Goal: Task Accomplishment & Management: Complete application form

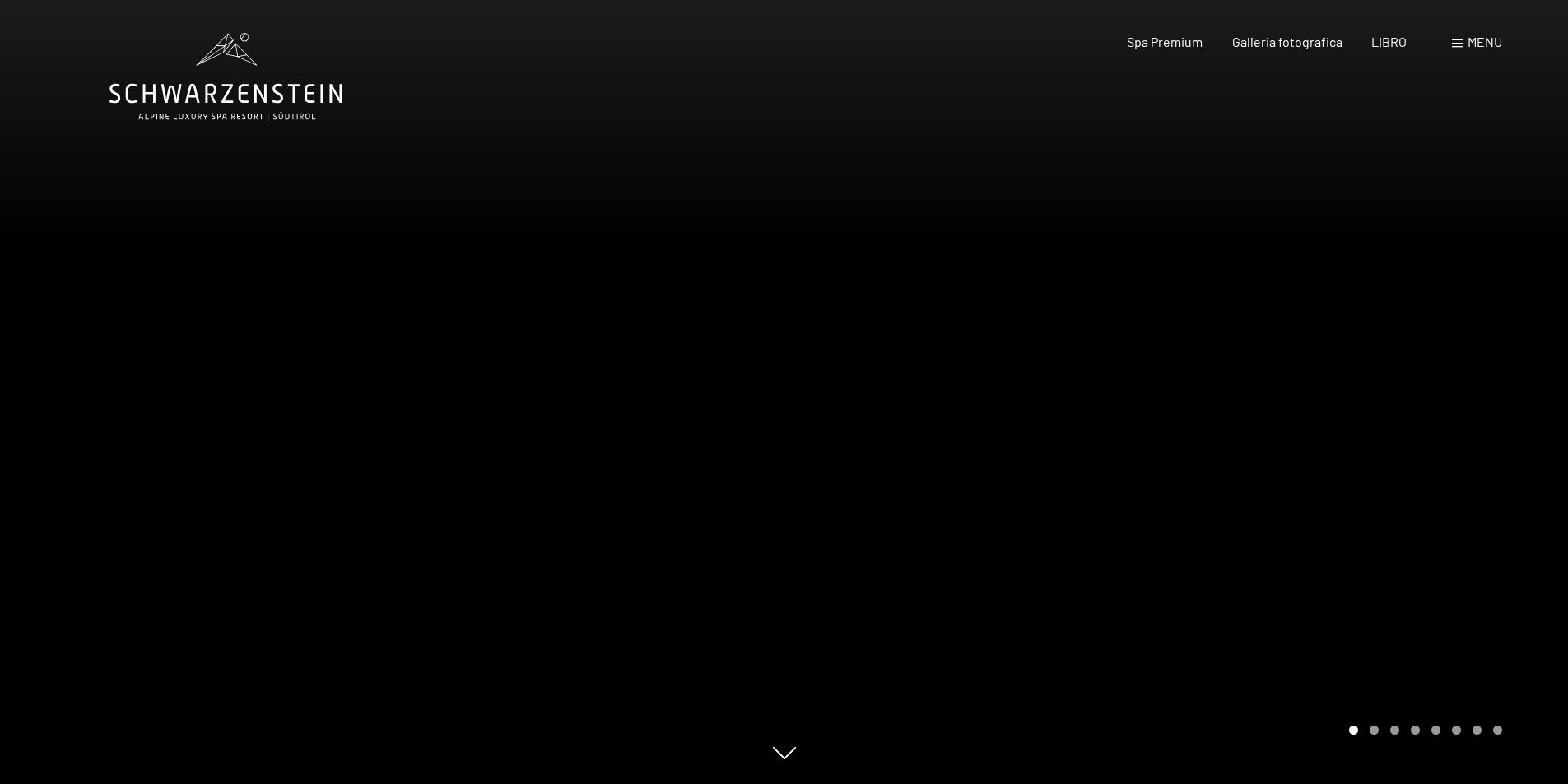
click at [1463, 46] on div "menu" at bounding box center [1477, 43] width 50 height 19
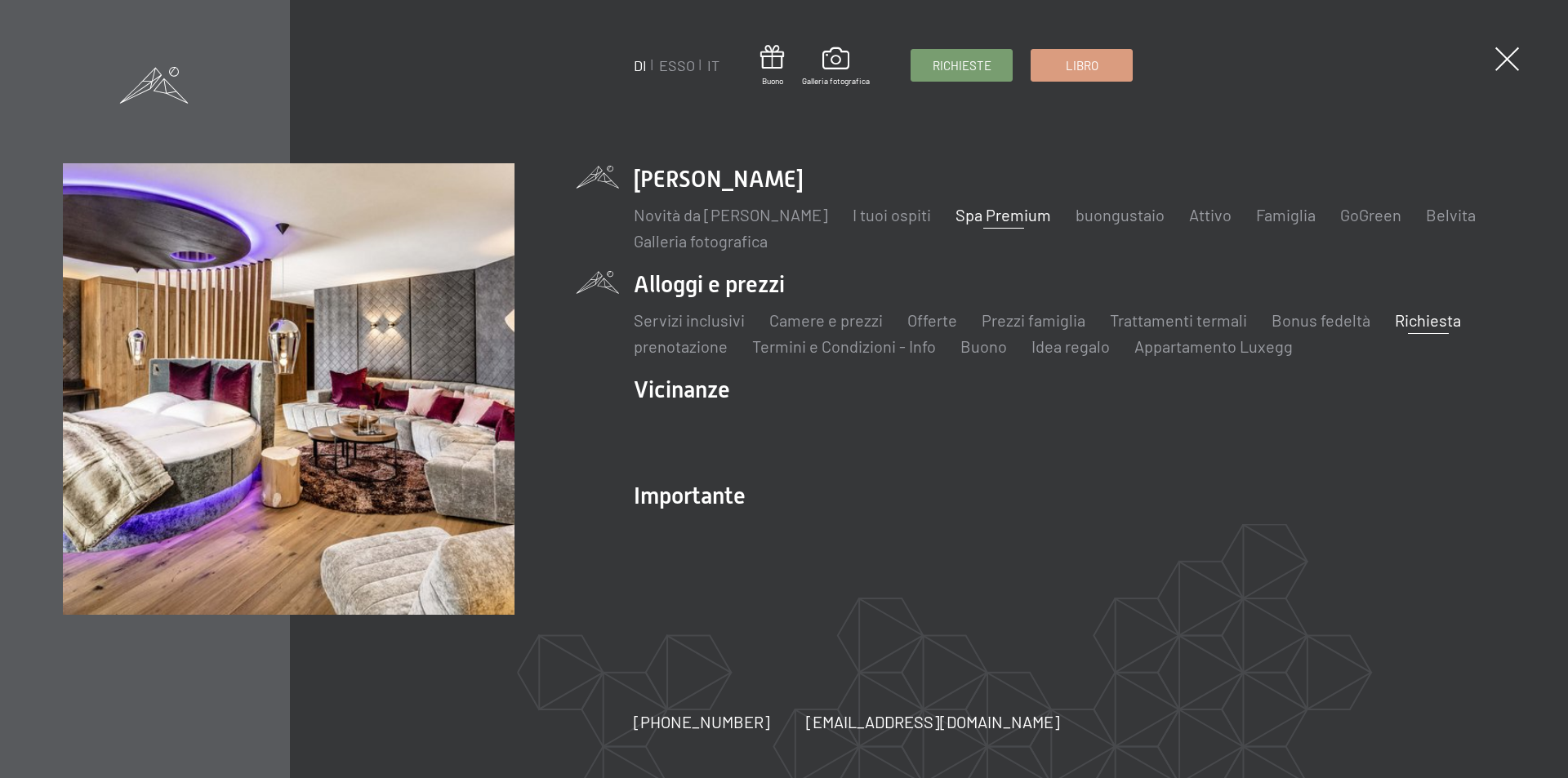
click at [1404, 318] on font "Richiesta" at bounding box center [1428, 320] width 66 height 19
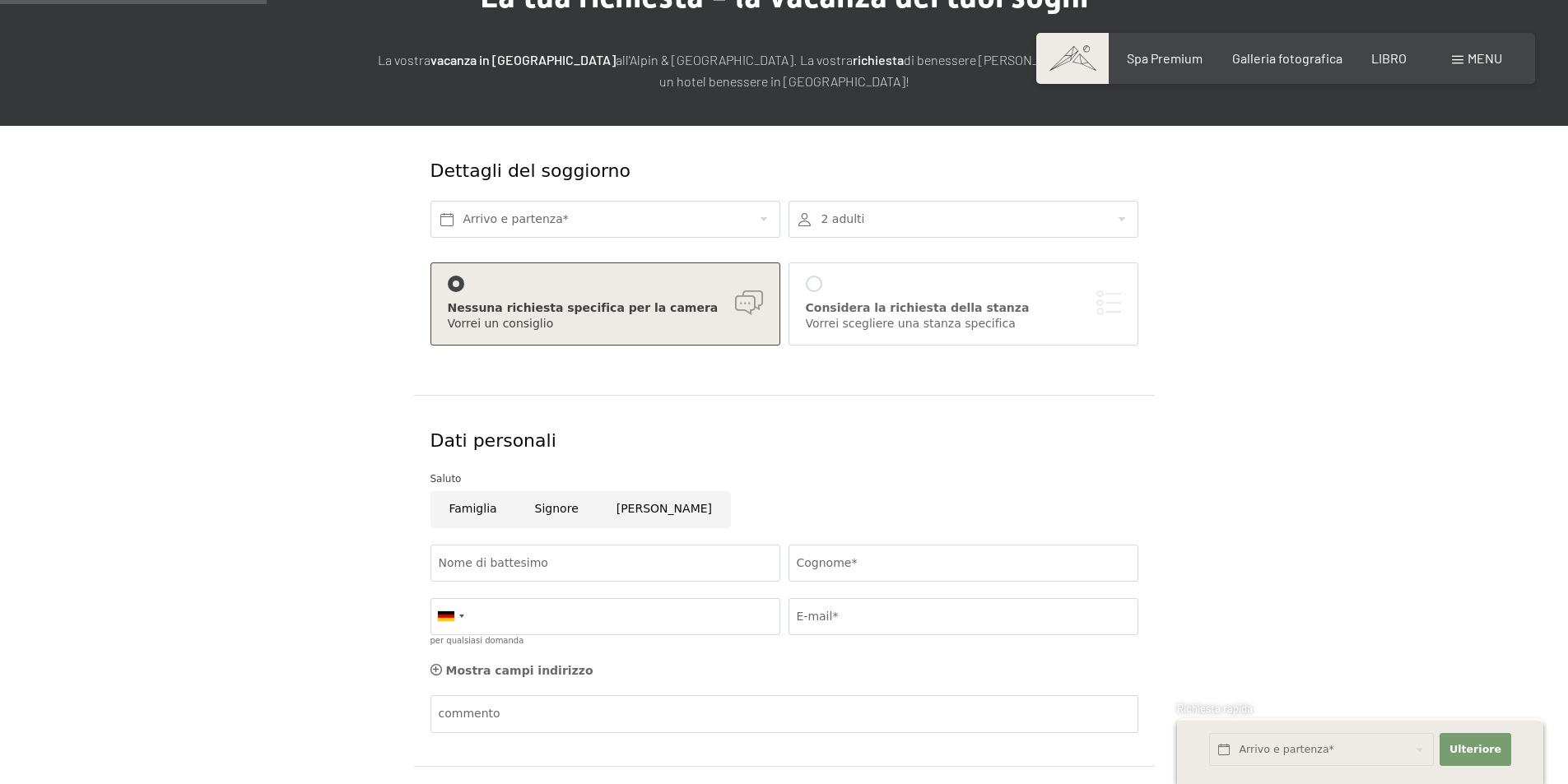
scroll to position [247, 0]
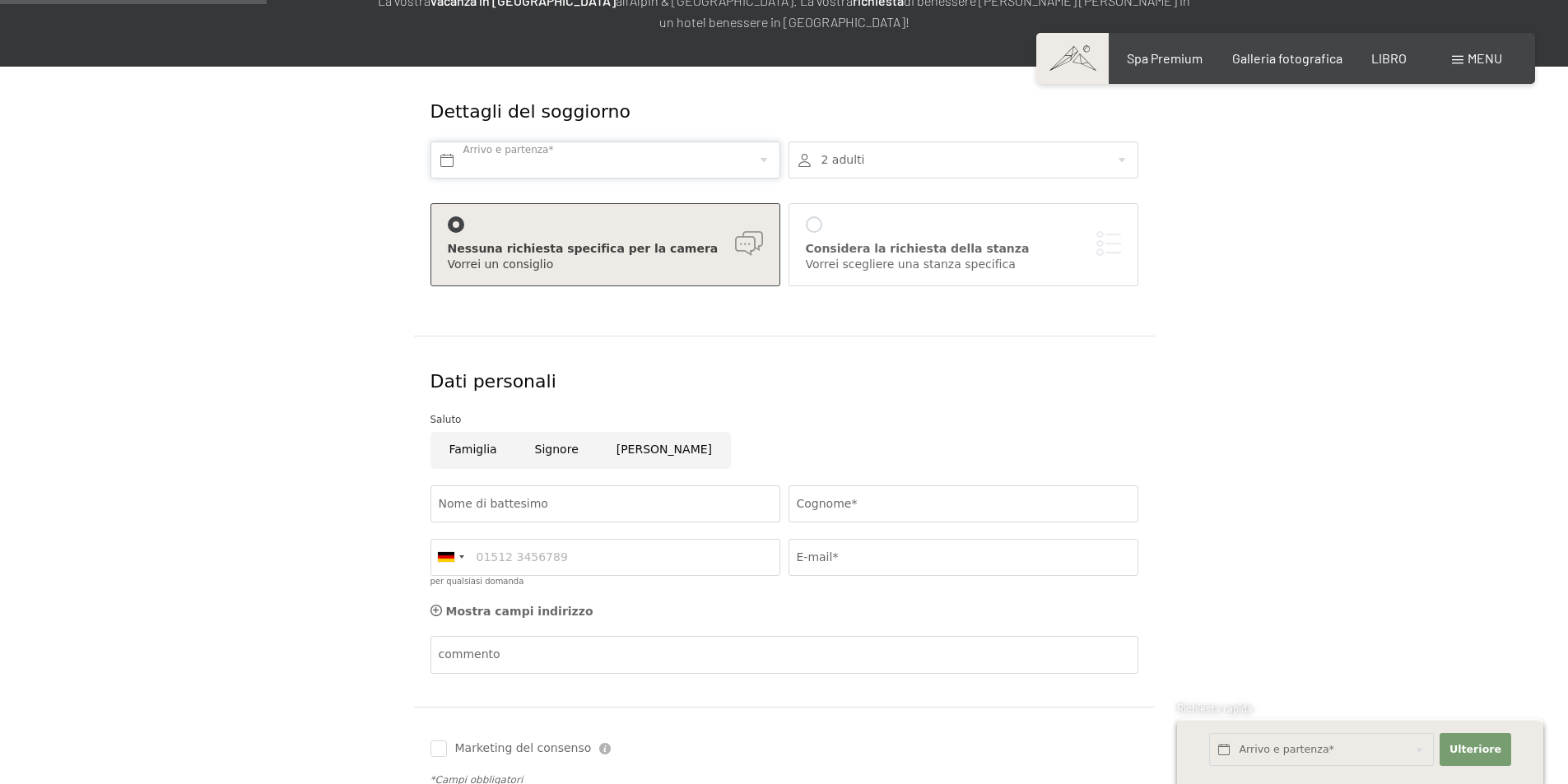
click at [489, 160] on input "text" at bounding box center [605, 160] width 349 height 37
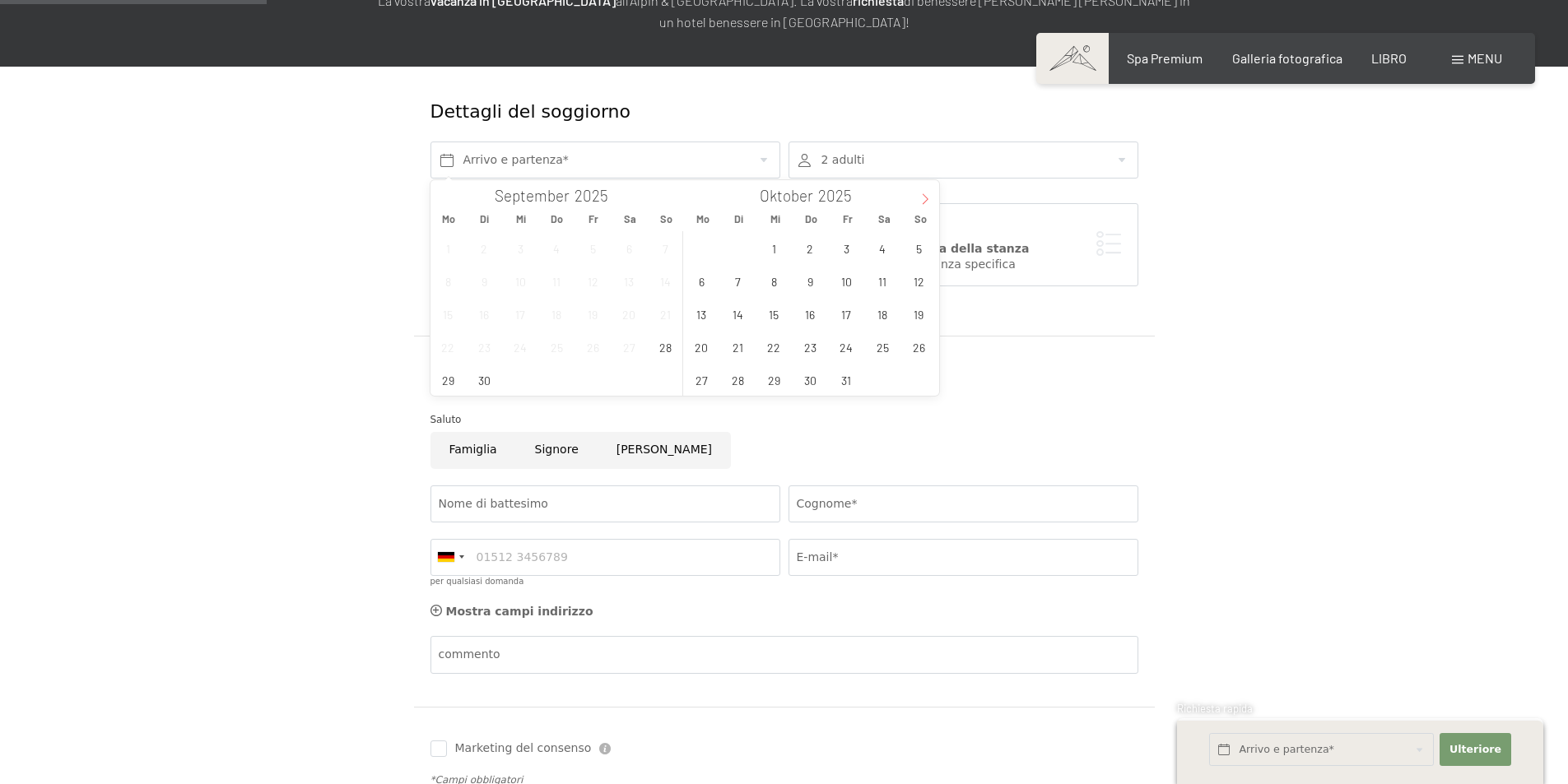
click at [924, 197] on icon at bounding box center [925, 199] width 11 height 11
type input "2026"
click at [924, 197] on icon at bounding box center [925, 199] width 11 height 11
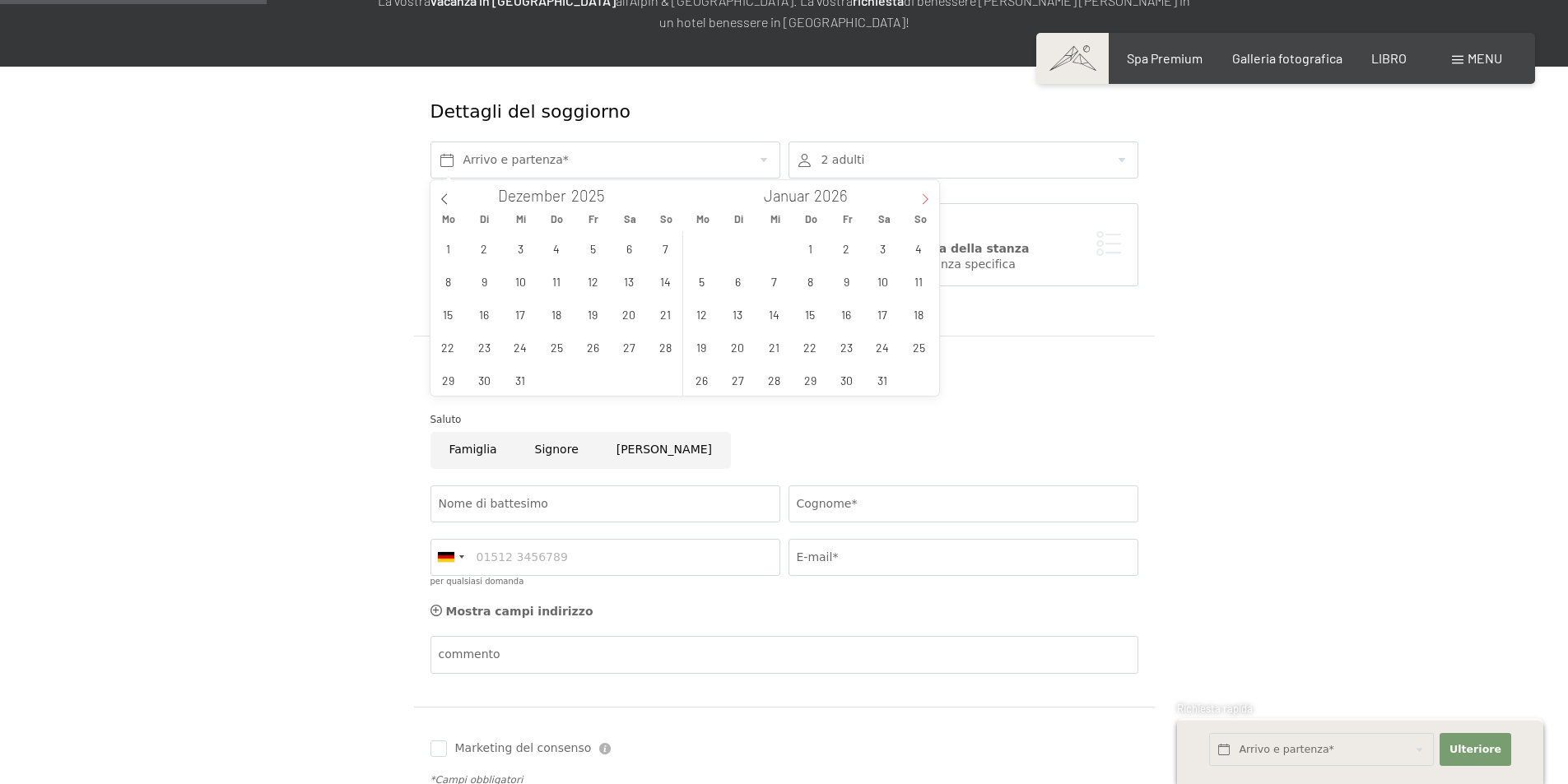
type input "2026"
click at [888, 280] on span "7" at bounding box center [882, 281] width 32 height 32
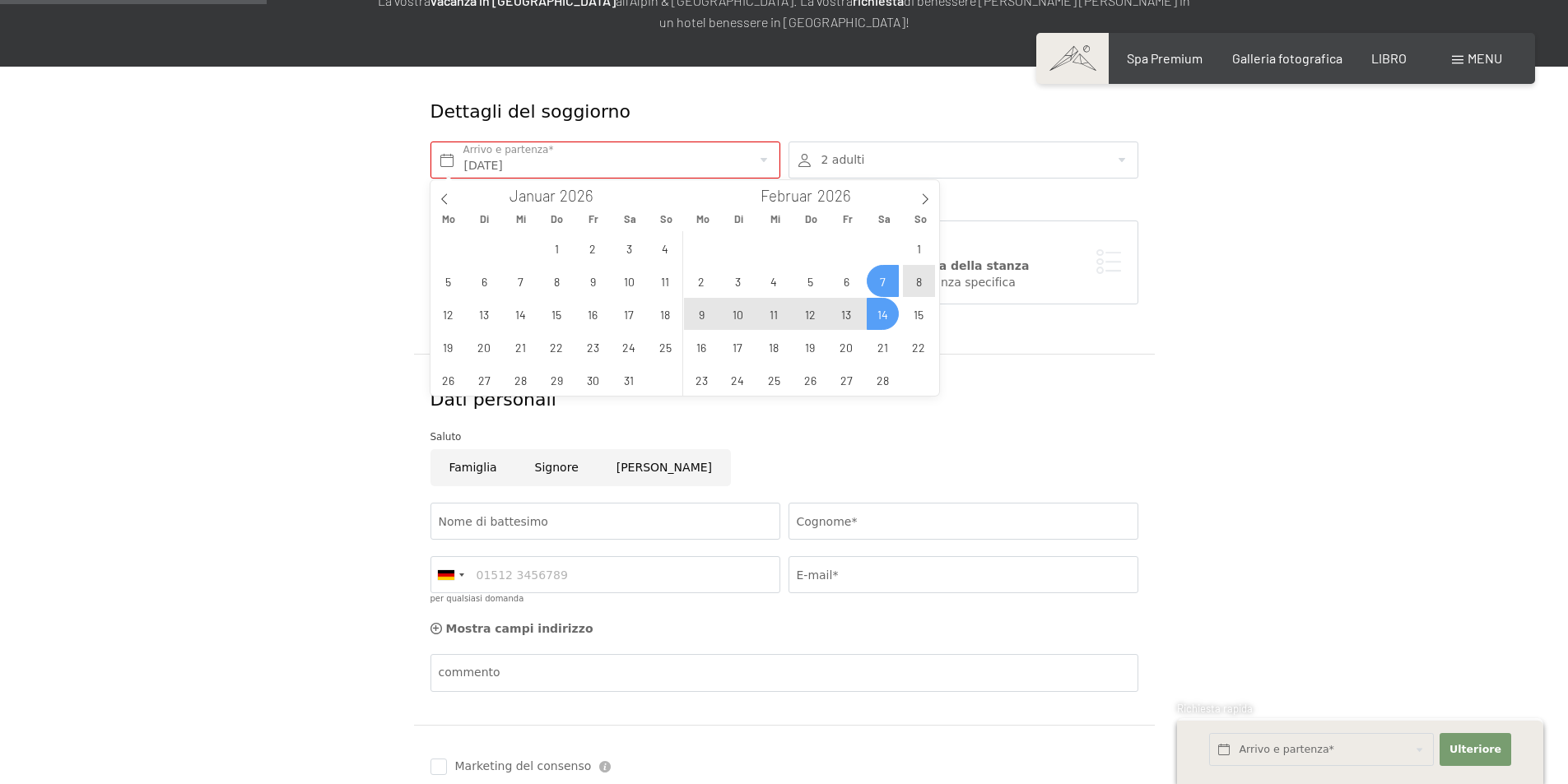
click at [879, 307] on span "14" at bounding box center [882, 314] width 32 height 32
type input "[DATE] - [DATE]"
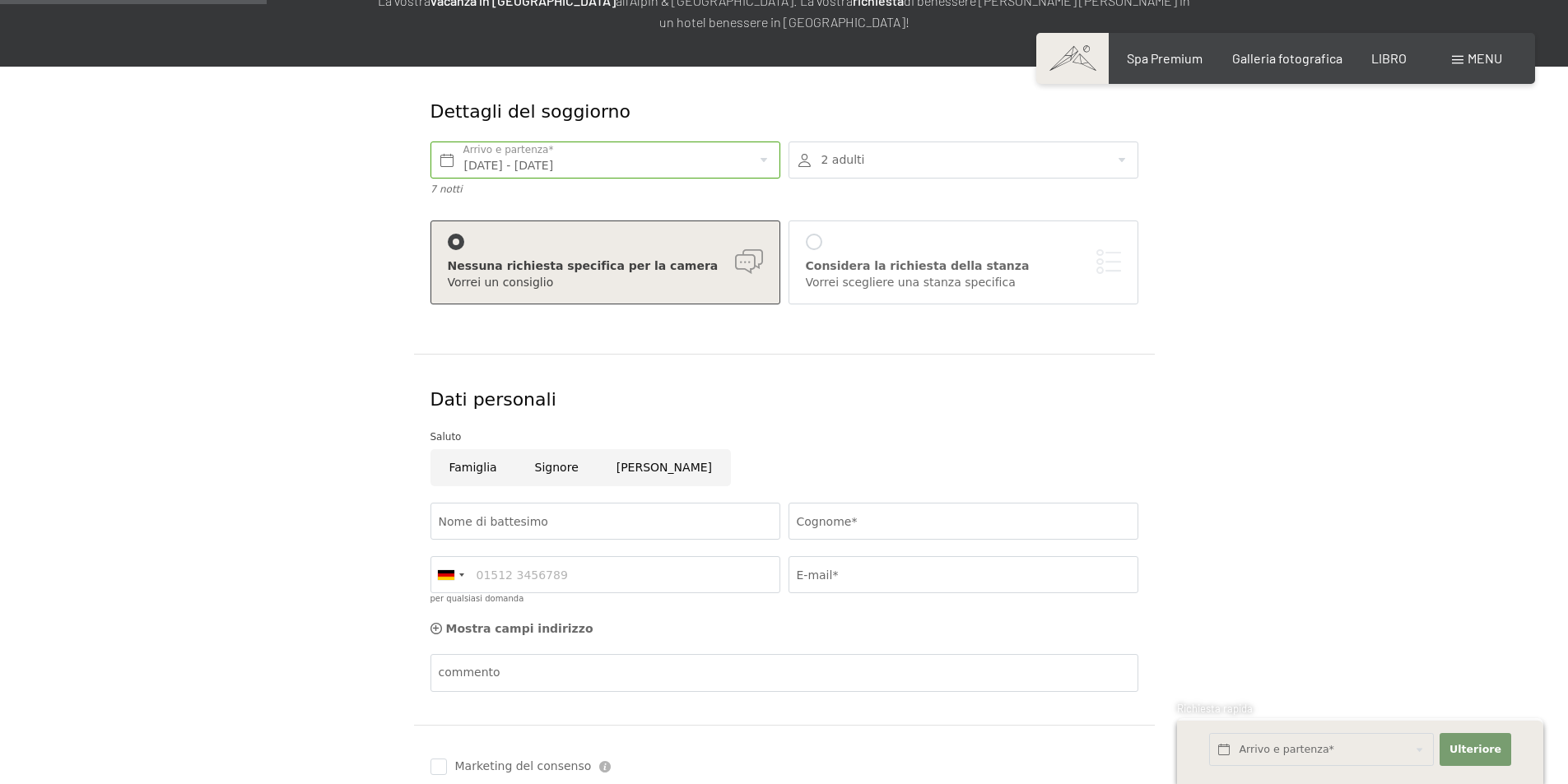
click at [1066, 161] on div at bounding box center [963, 160] width 349 height 37
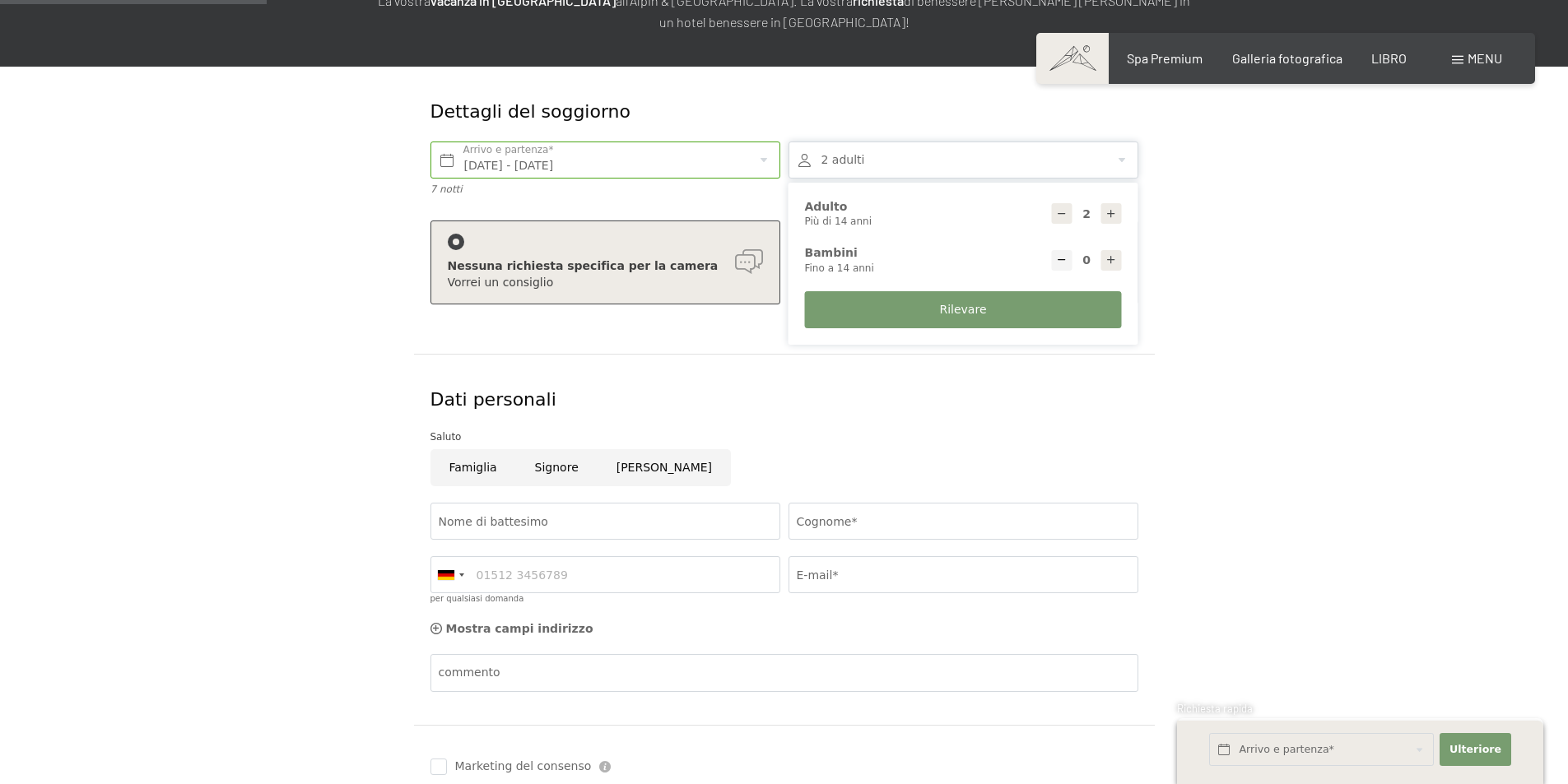
click at [1110, 220] on div at bounding box center [1111, 213] width 20 height 20
type input "3"
click at [1063, 260] on div at bounding box center [1062, 260] width 20 height 20
click at [1105, 261] on div at bounding box center [1111, 260] width 20 height 20
type input "1"
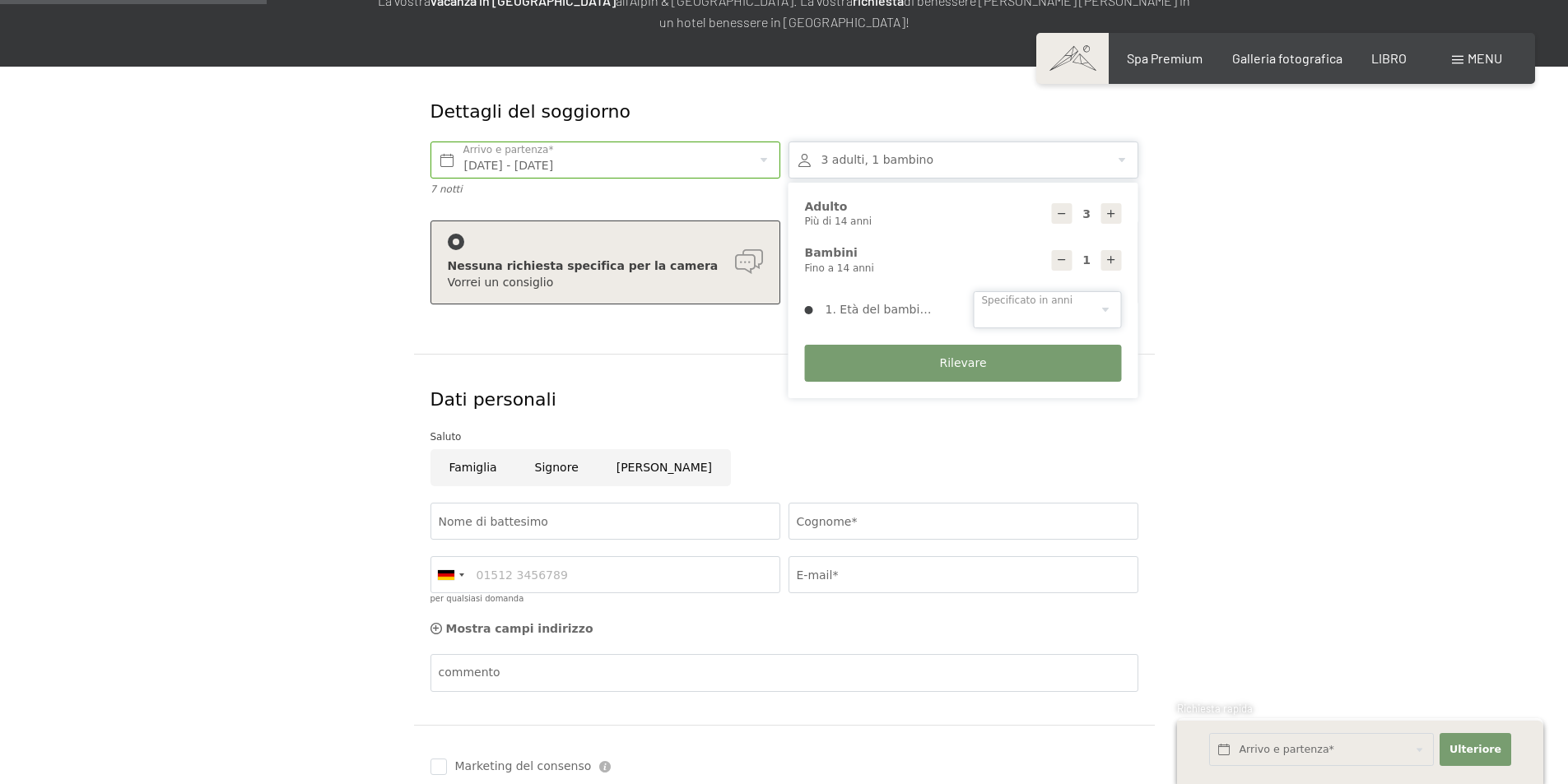
click at [1034, 311] on select "0 1 2 3 4 5 6 7 8 9 10 11 12 13 14" at bounding box center [1048, 310] width 148 height 37
select select "11"
click at [974, 291] on select "0 1 2 3 4 5 6 7 8 9 10 11 12 13 14" at bounding box center [1048, 310] width 148 height 37
click at [944, 367] on font "Rilevare" at bounding box center [962, 363] width 47 height 13
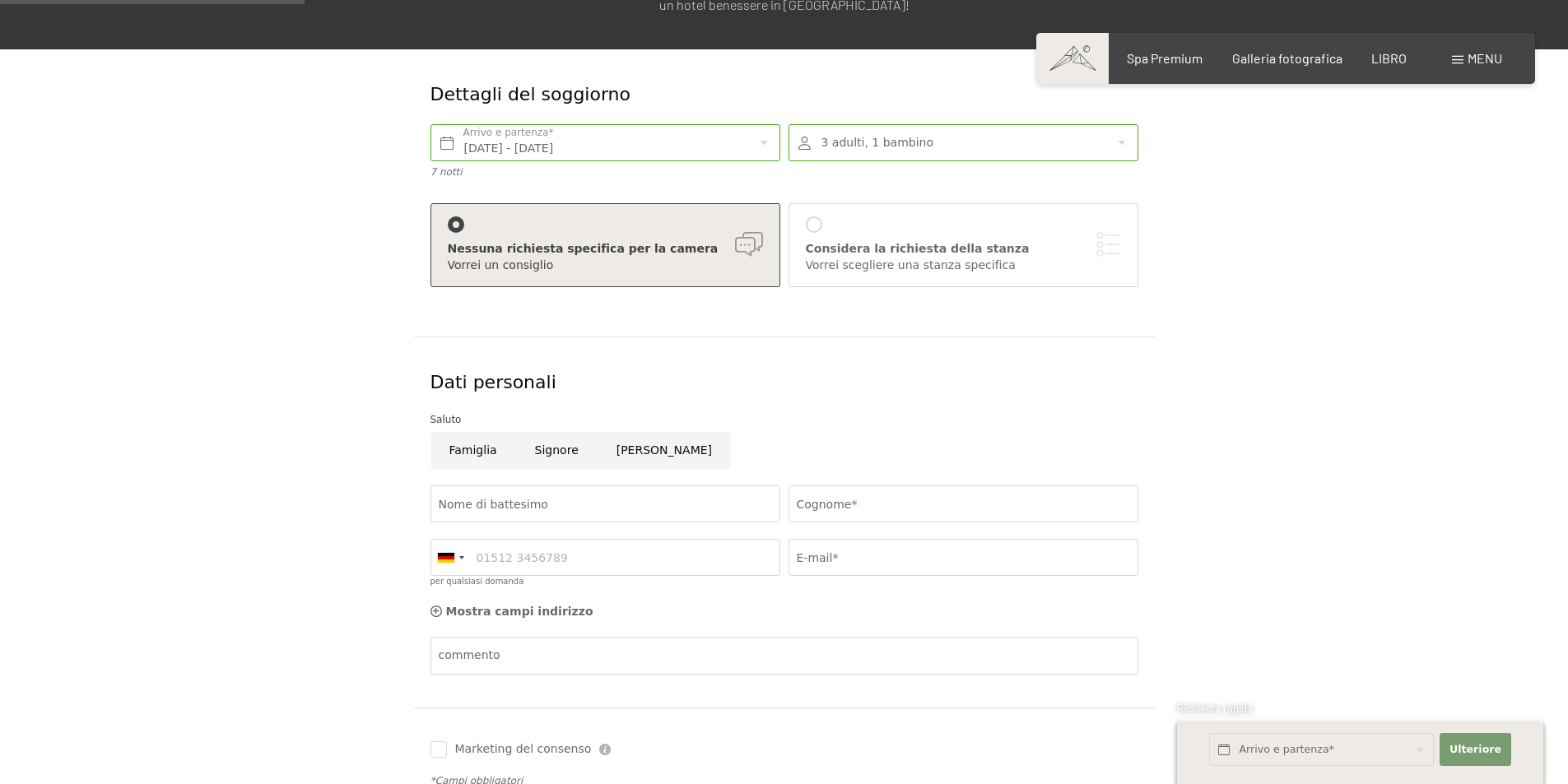
scroll to position [329, 0]
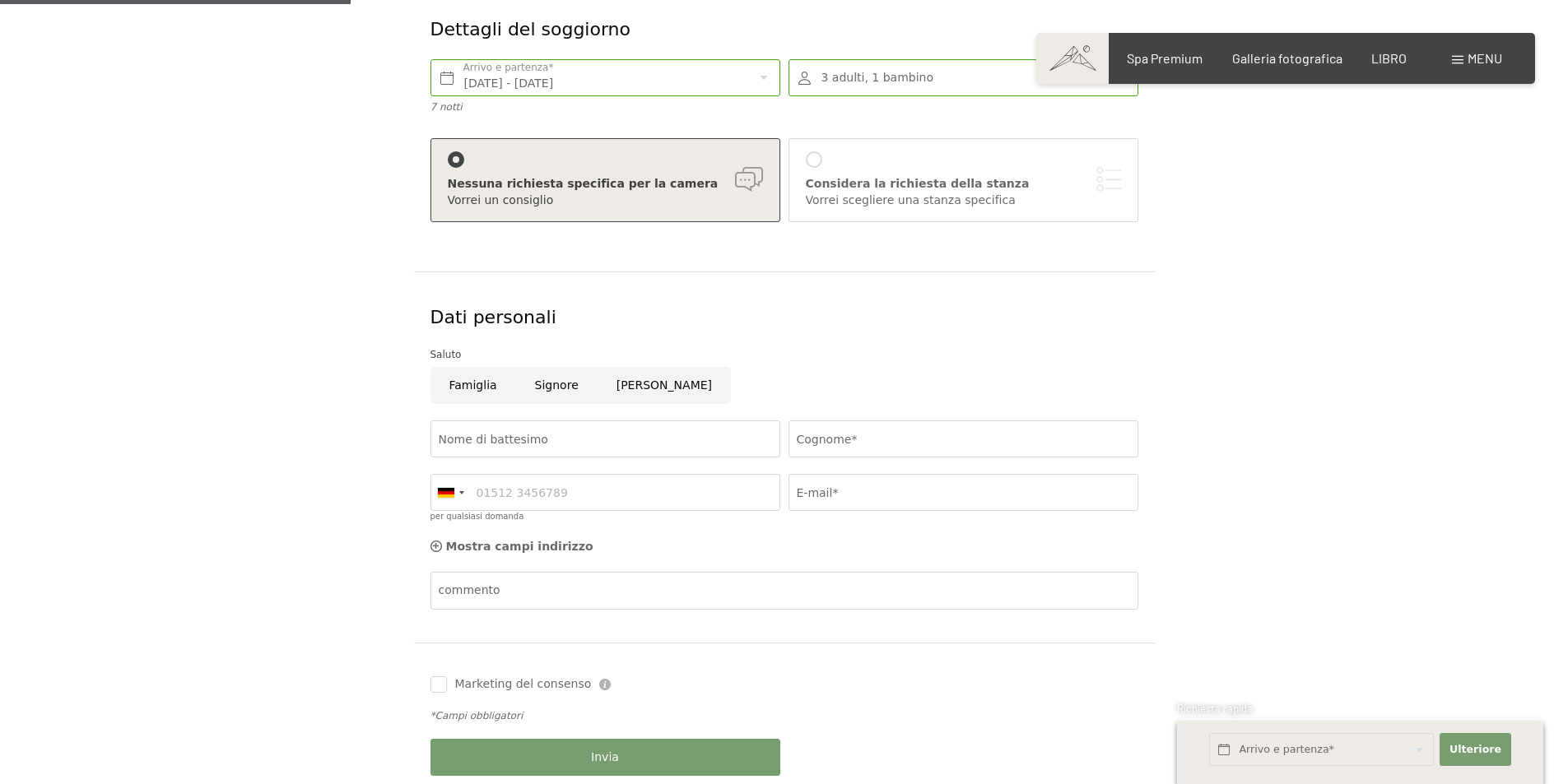
click at [461, 389] on input "Famiglia" at bounding box center [474, 386] width 85 height 37
radio input "true"
click at [476, 436] on input "Nome di battesimo" at bounding box center [605, 439] width 349 height 37
type input "[PERSON_NAME]"
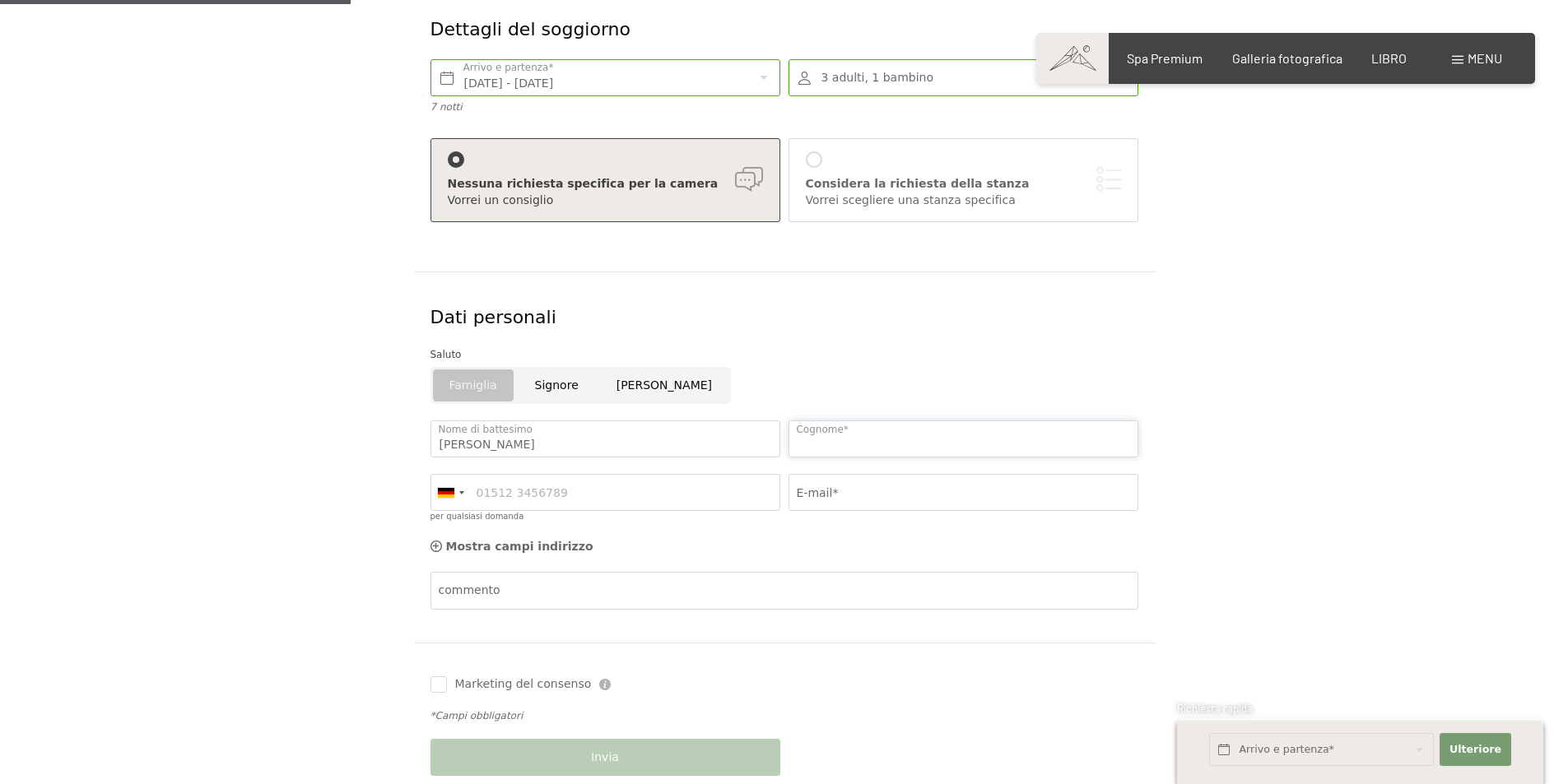
click at [835, 438] on input "Cognome*" at bounding box center [963, 439] width 349 height 37
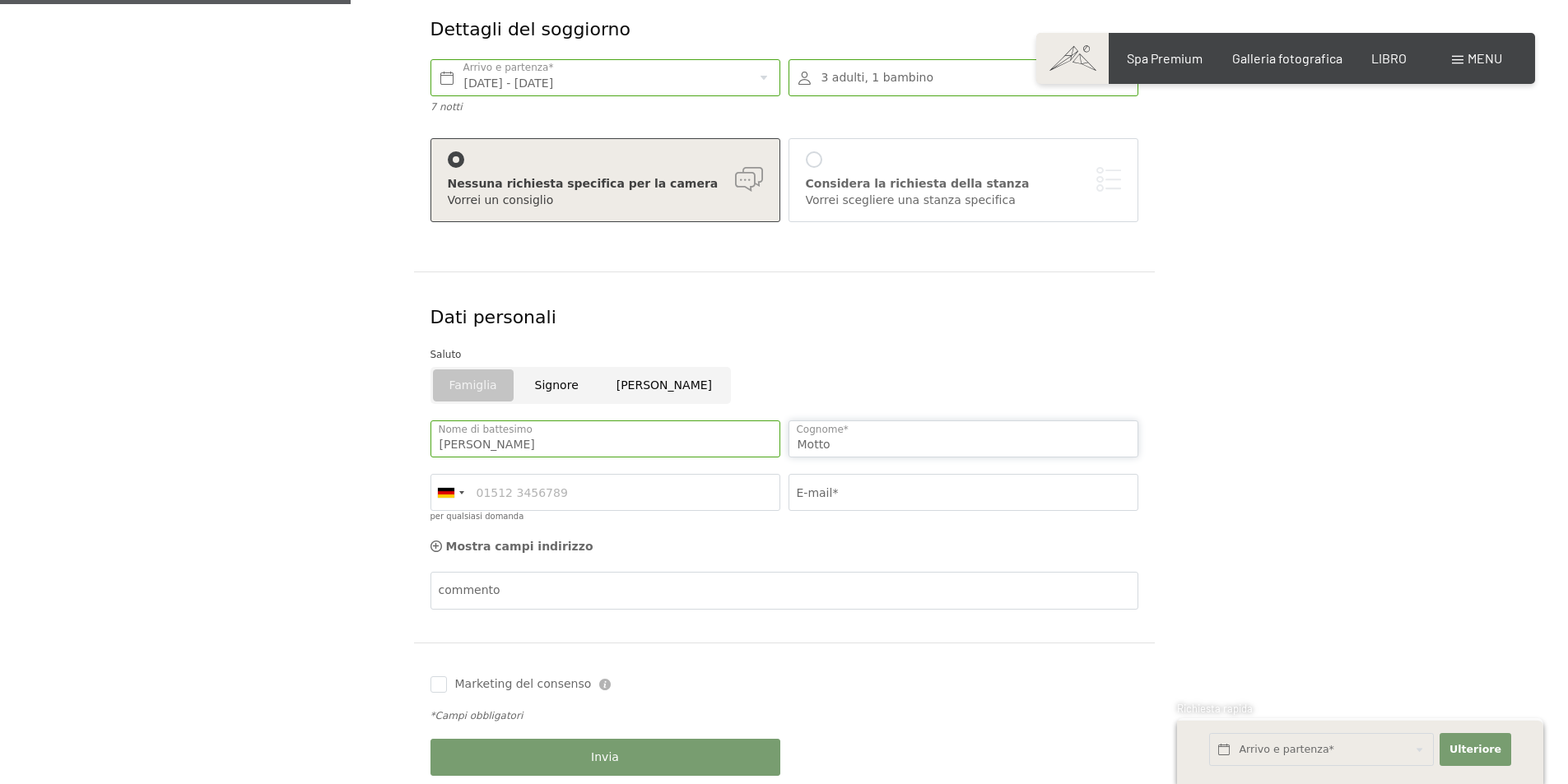
type input "Motto"
drag, startPoint x: 482, startPoint y: 443, endPoint x: 420, endPoint y: 443, distance: 62.0
click at [420, 443] on div "Dati personali Saluto Famiglia [PERSON_NAME] [PERSON_NAME] Nome di battesimo Mo…" at bounding box center [784, 457] width 740 height 372
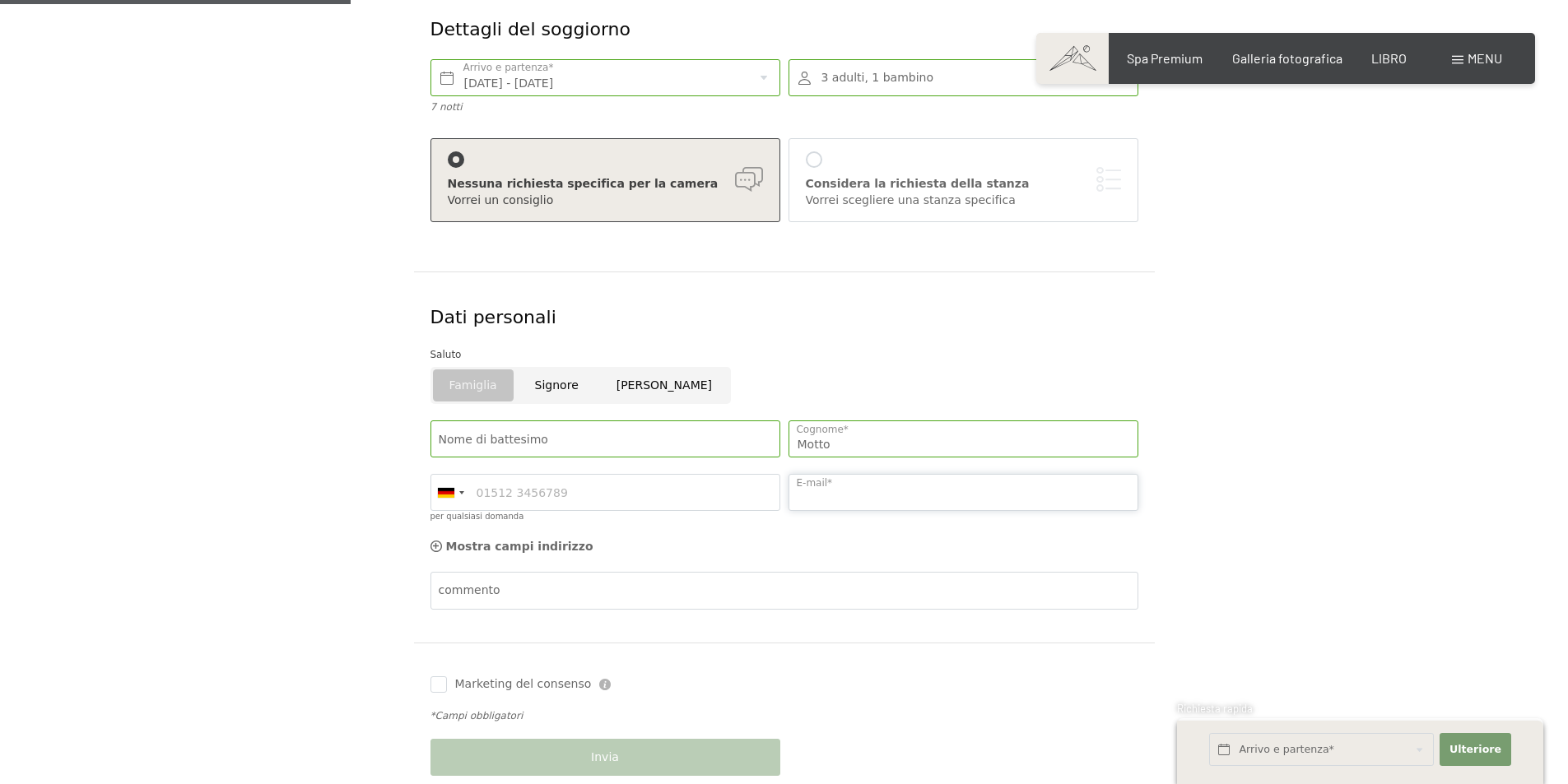
click at [894, 497] on input "E-mail*" at bounding box center [963, 493] width 349 height 37
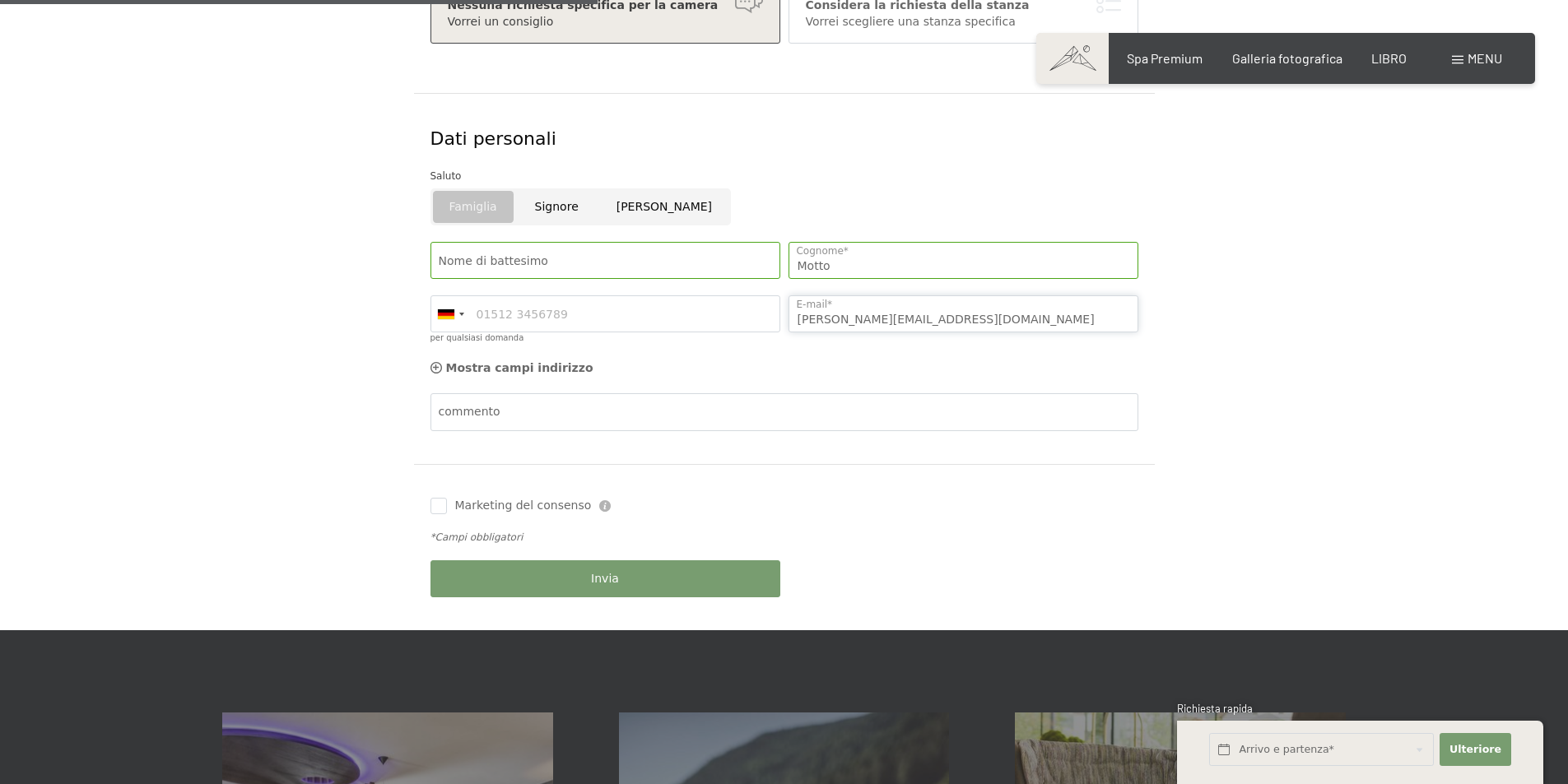
scroll to position [576, 0]
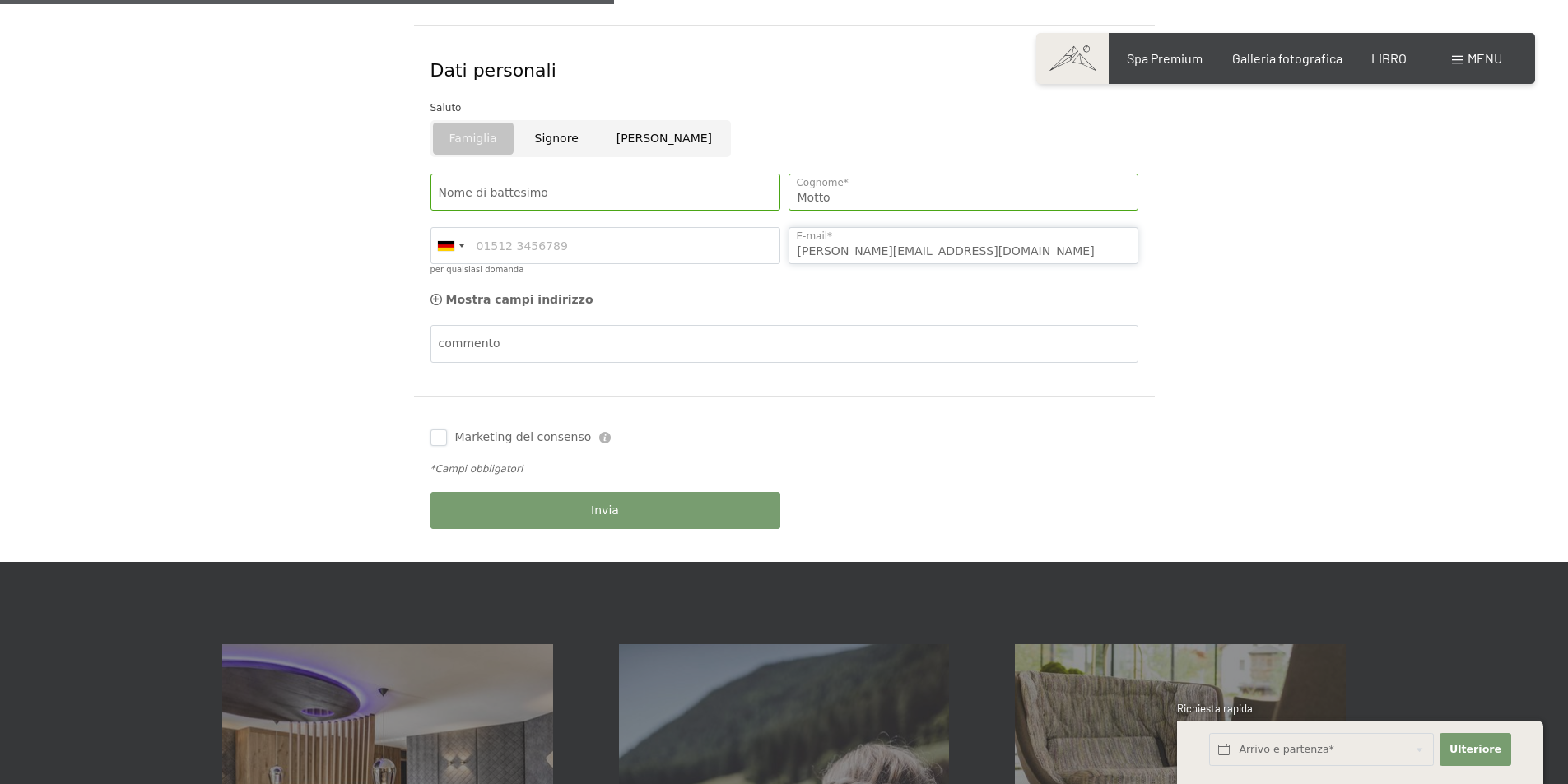
type input "[PERSON_NAME][EMAIL_ADDRESS][DOMAIN_NAME]"
click at [443, 440] on input "Marketing del consenso" at bounding box center [439, 438] width 17 height 17
checkbox input "true"
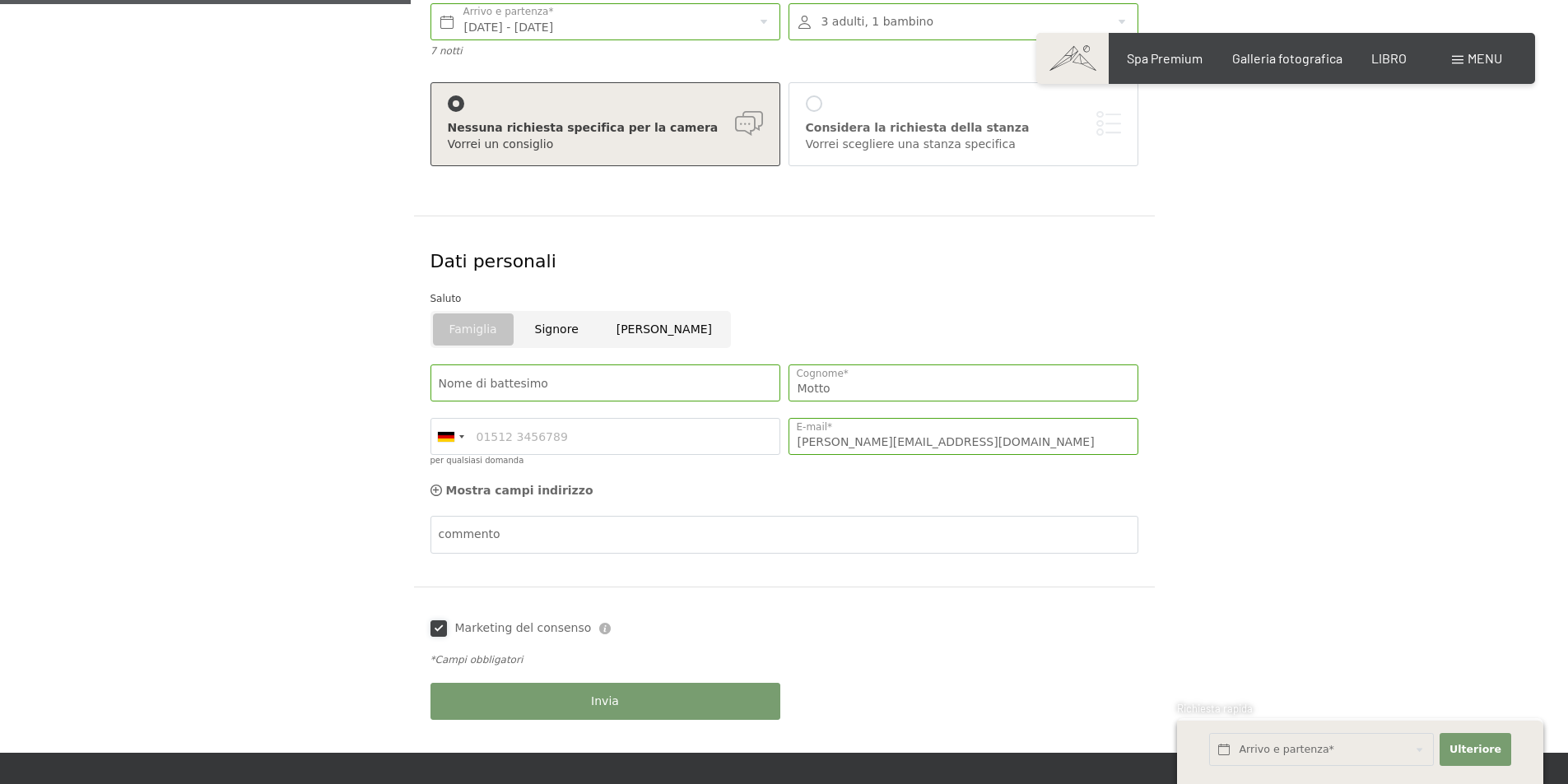
scroll to position [411, 0]
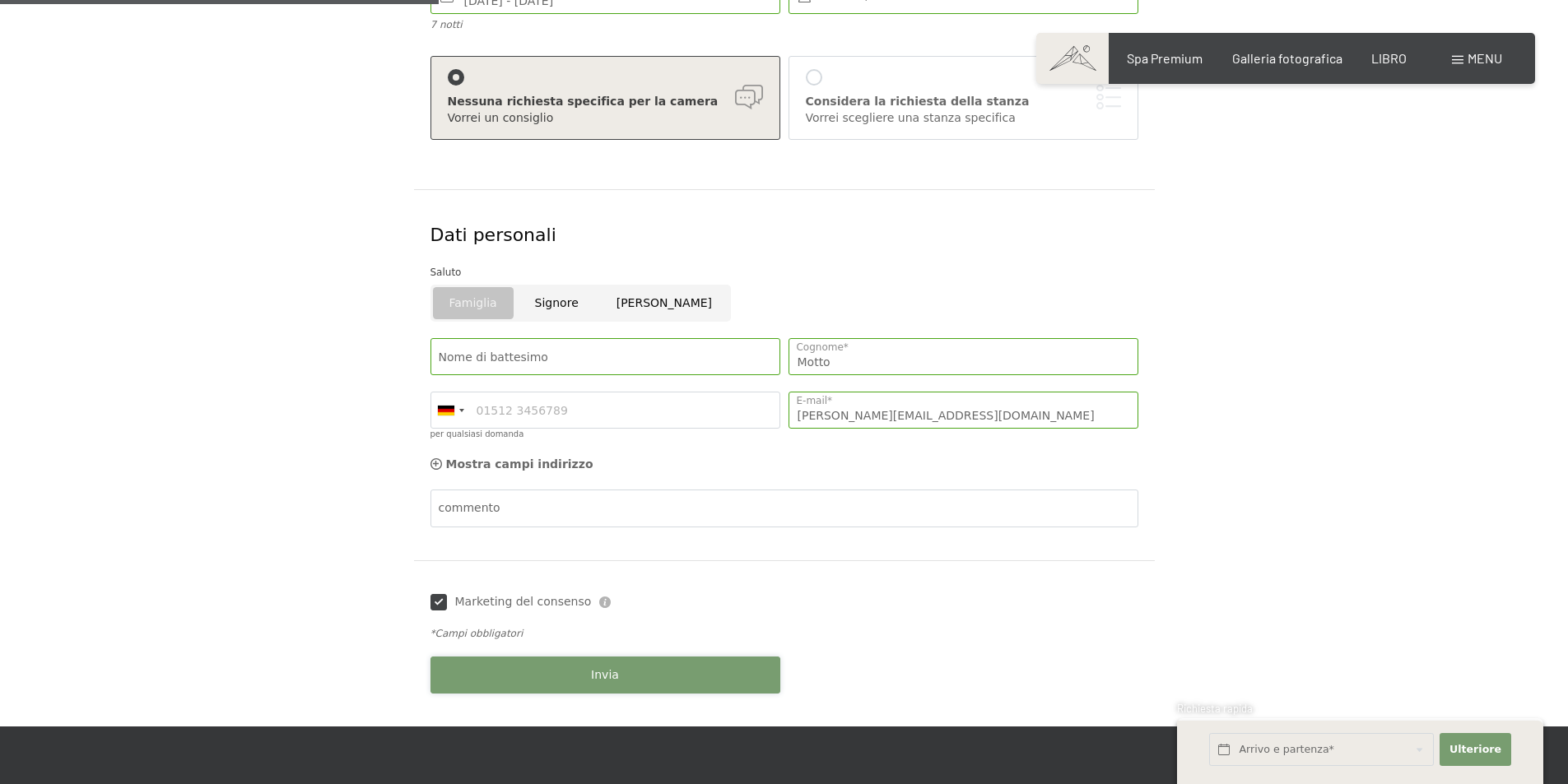
click at [650, 674] on button "Invia" at bounding box center [605, 676] width 349 height 37
